Goal: Transaction & Acquisition: Purchase product/service

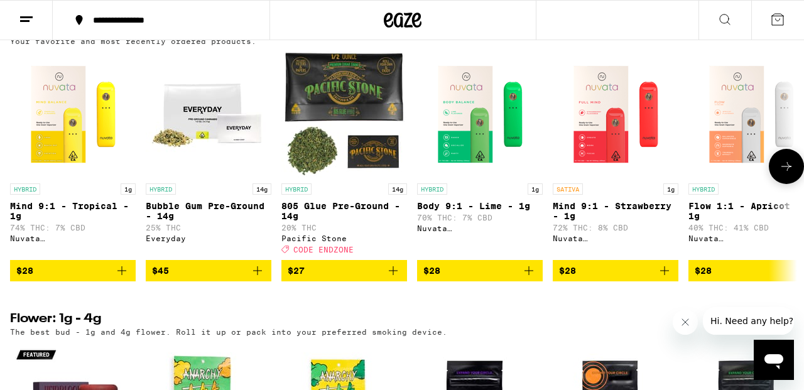
scroll to position [743, 0]
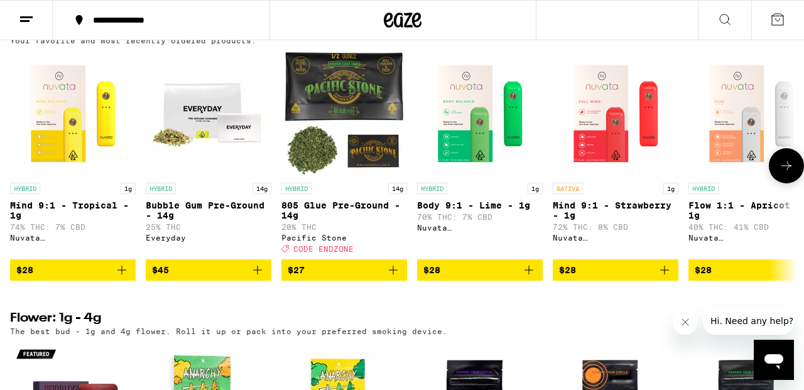
click at [257, 275] on icon "Add to bag" at bounding box center [257, 270] width 9 height 9
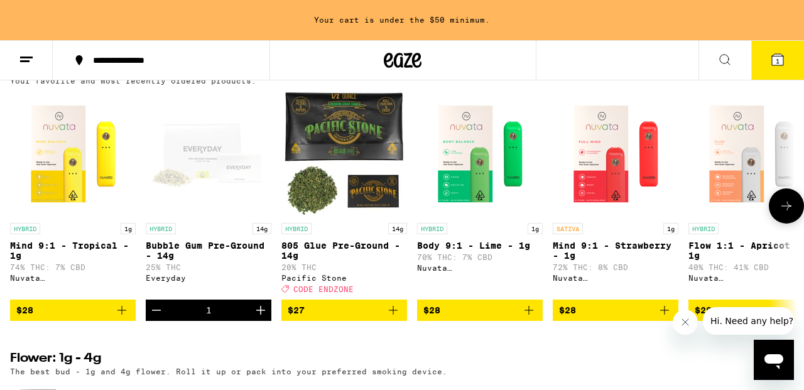
click at [130, 321] on button "$28" at bounding box center [73, 310] width 126 height 21
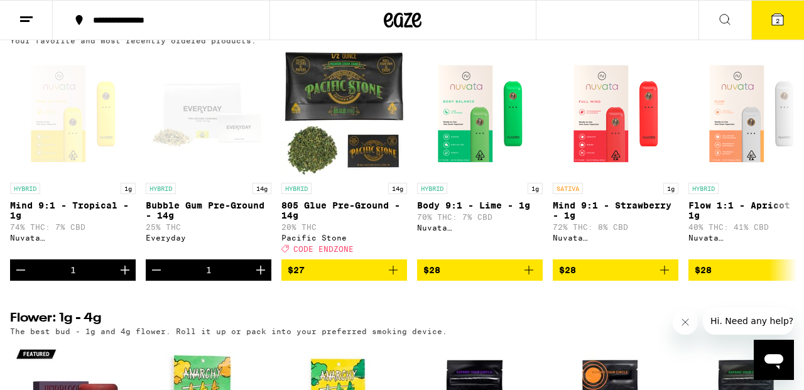
click at [772, 11] on button "2" at bounding box center [778, 20] width 53 height 39
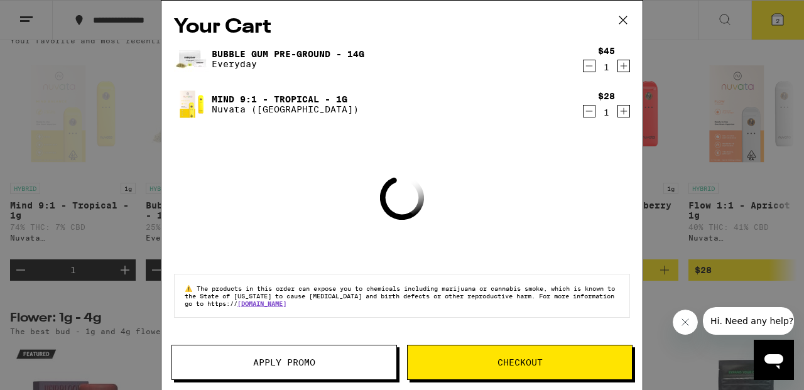
click at [512, 355] on button "Checkout" at bounding box center [520, 362] width 226 height 35
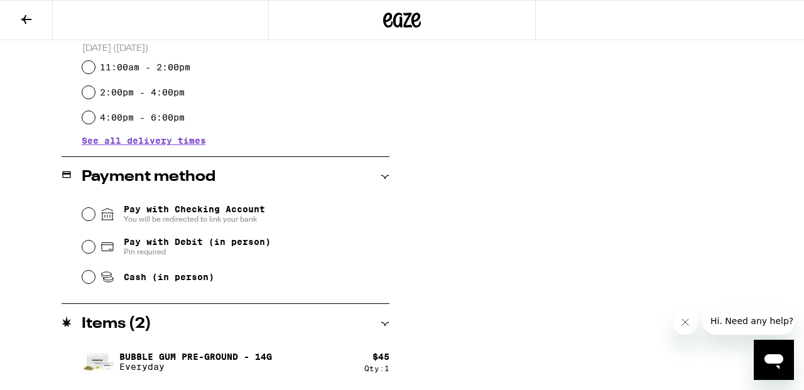
scroll to position [436, 0]
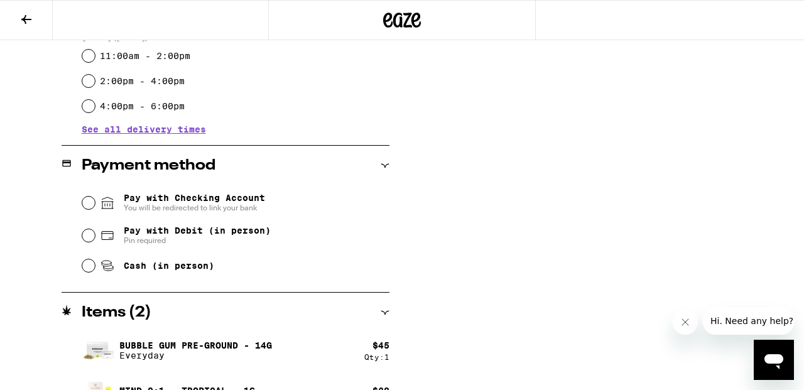
click at [85, 239] on input "Pay with Debit (in person) Pin required" at bounding box center [88, 235] width 13 height 13
radio input "true"
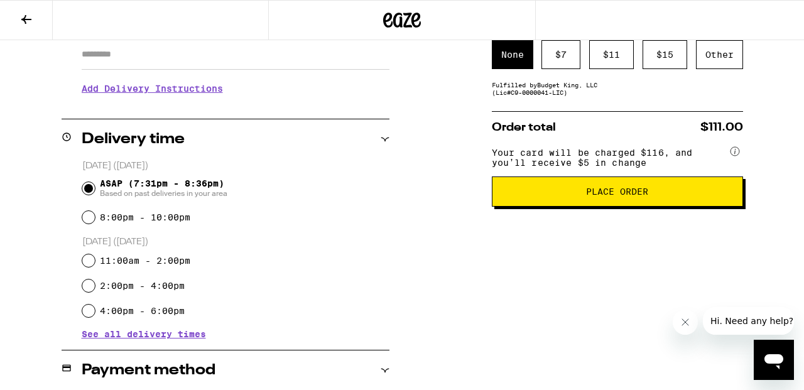
scroll to position [239, 0]
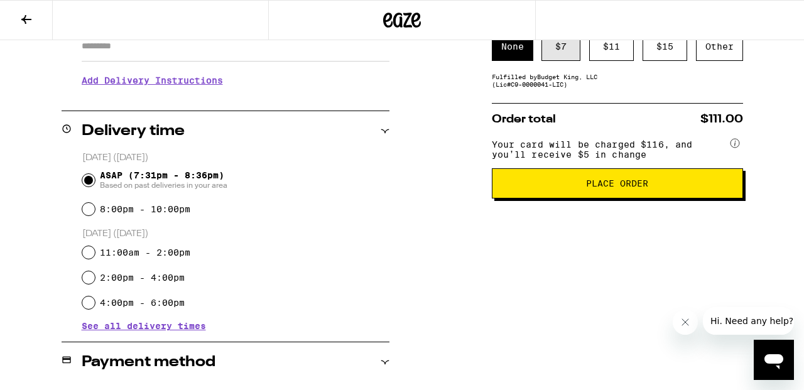
click at [556, 53] on div "$ 7" at bounding box center [561, 46] width 39 height 29
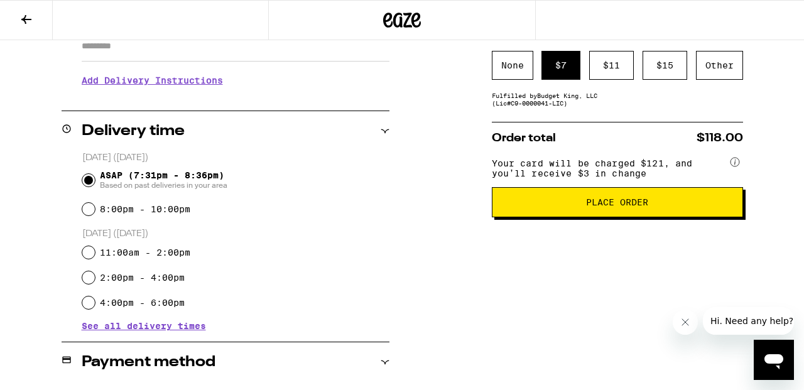
click at [584, 217] on button "Place Order" at bounding box center [617, 202] width 251 height 30
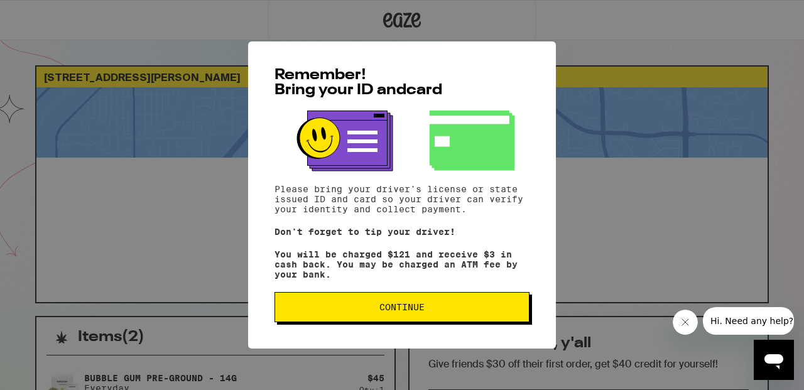
click at [488, 309] on span "Continue" at bounding box center [402, 307] width 234 height 9
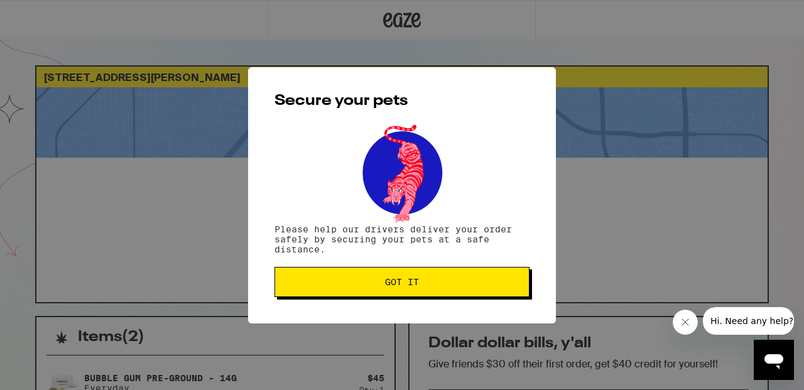
click at [488, 309] on div "Secure your pets Please help our drivers deliver your order safely by securing …" at bounding box center [402, 195] width 308 height 256
click at [480, 292] on button "Got it" at bounding box center [402, 282] width 255 height 30
